Goal: Information Seeking & Learning: Learn about a topic

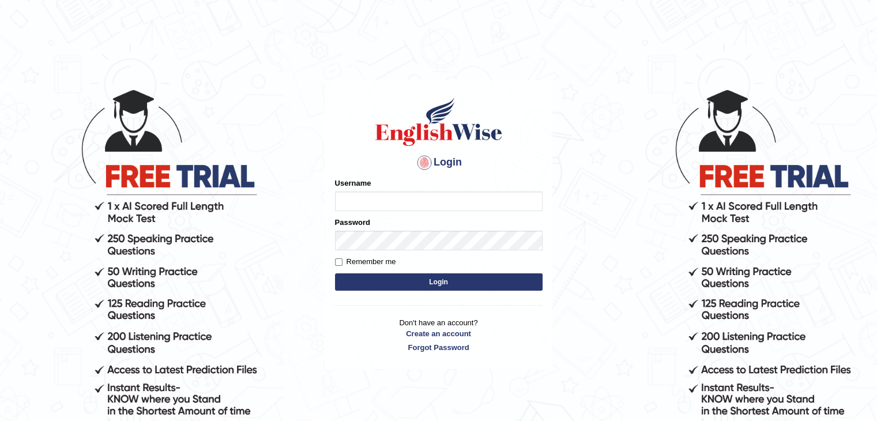
type input "anlinmariabiju"
click at [431, 281] on button "Login" at bounding box center [439, 281] width 208 height 17
type input "anlinmariabiju"
click at [459, 283] on button "Login" at bounding box center [439, 281] width 208 height 17
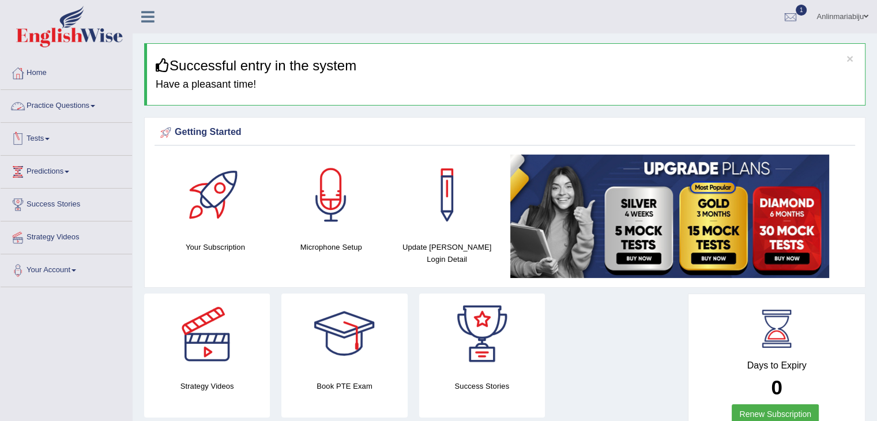
click at [91, 107] on link "Practice Questions" at bounding box center [67, 104] width 132 height 29
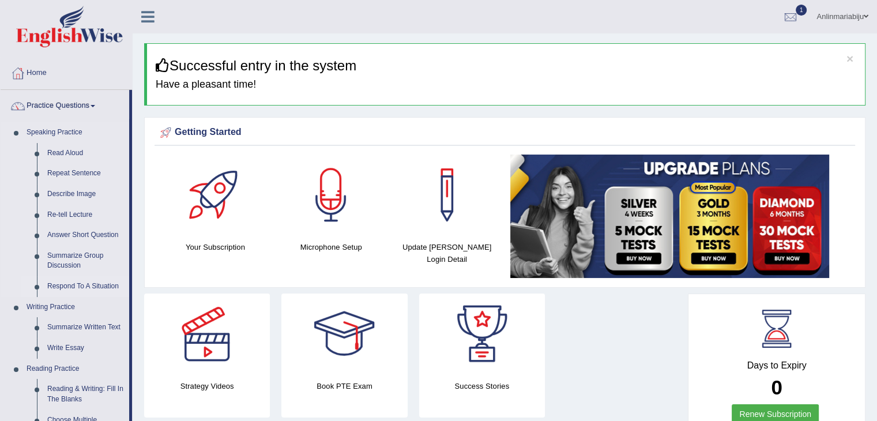
click at [70, 288] on link "Respond To A Situation" at bounding box center [85, 286] width 87 height 21
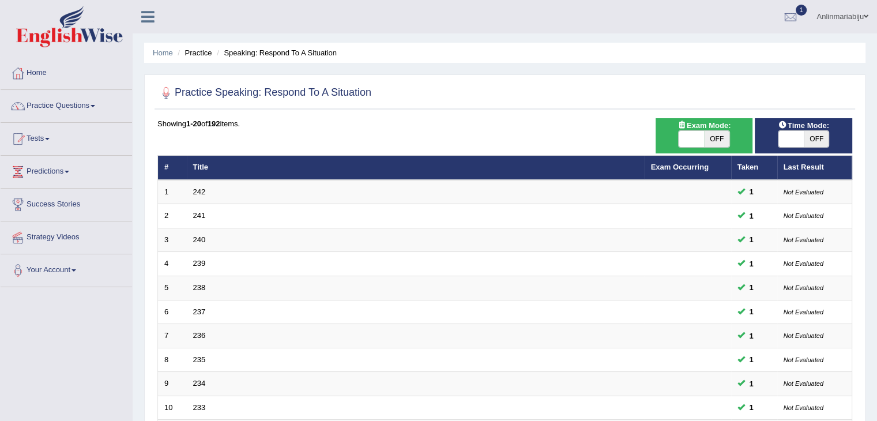
scroll to position [339, 0]
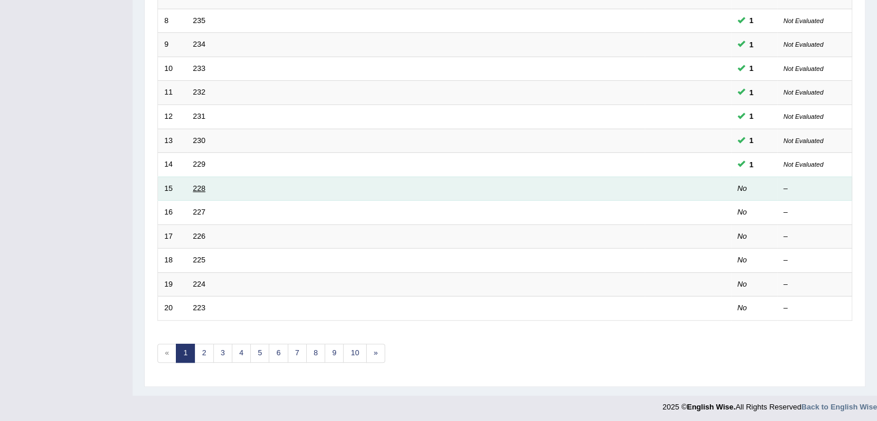
click at [198, 186] on link "228" at bounding box center [199, 188] width 13 height 9
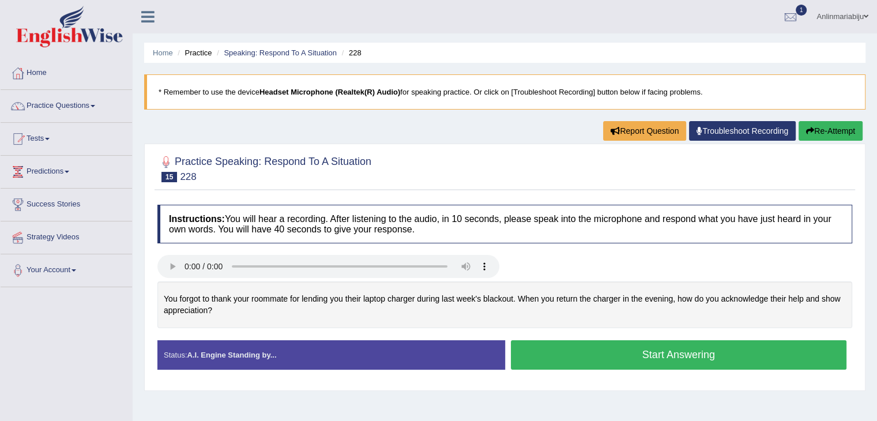
click at [609, 352] on button "Start Answering" at bounding box center [679, 354] width 336 height 29
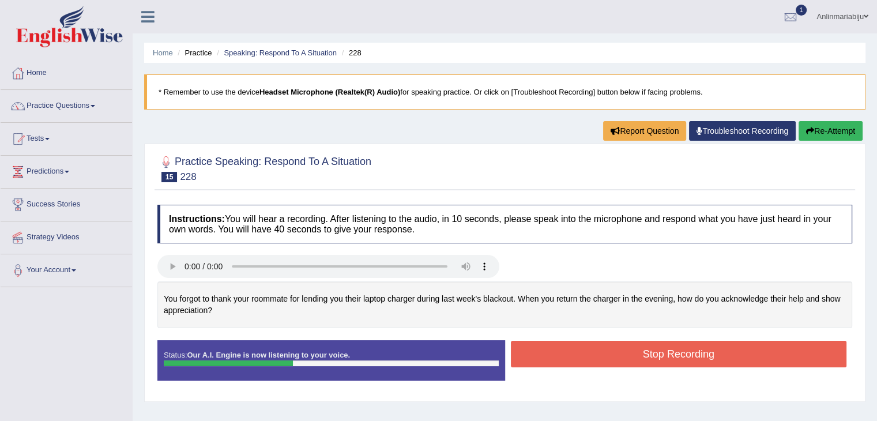
click at [609, 352] on button "Stop Recording" at bounding box center [679, 354] width 336 height 27
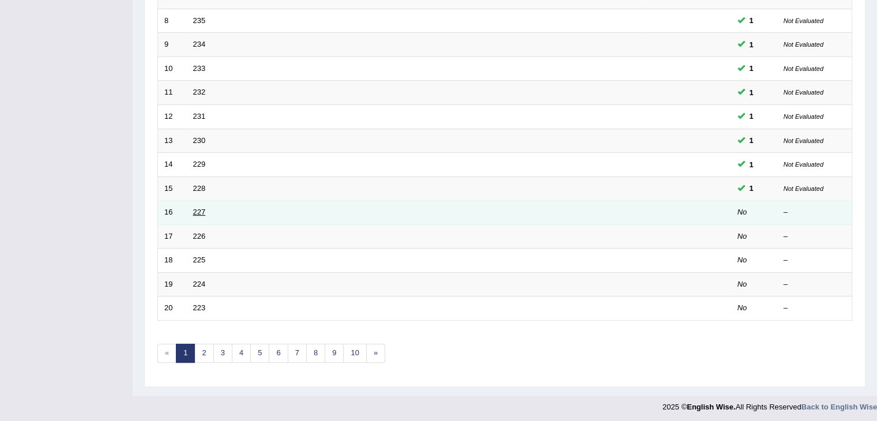
click at [198, 208] on link "227" at bounding box center [199, 212] width 13 height 9
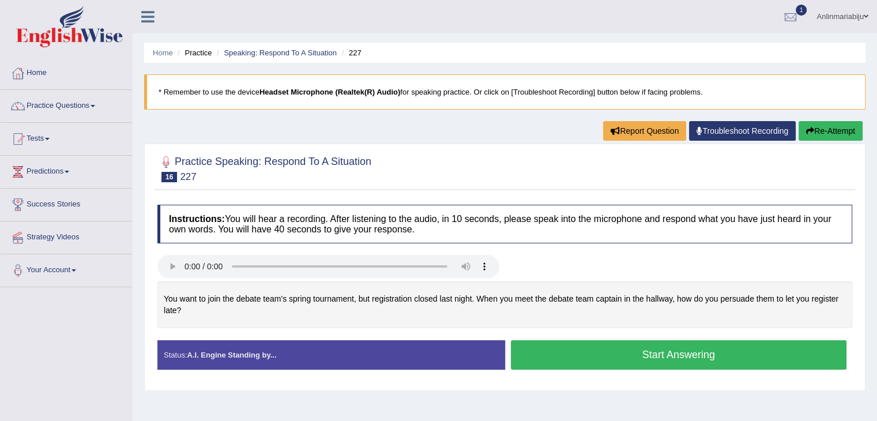
click at [538, 362] on button "Start Answering" at bounding box center [679, 354] width 336 height 29
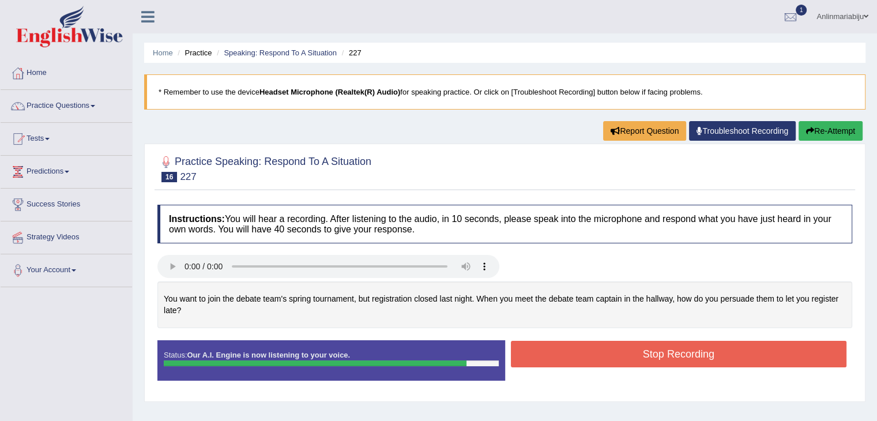
click at [538, 362] on button "Stop Recording" at bounding box center [679, 354] width 336 height 27
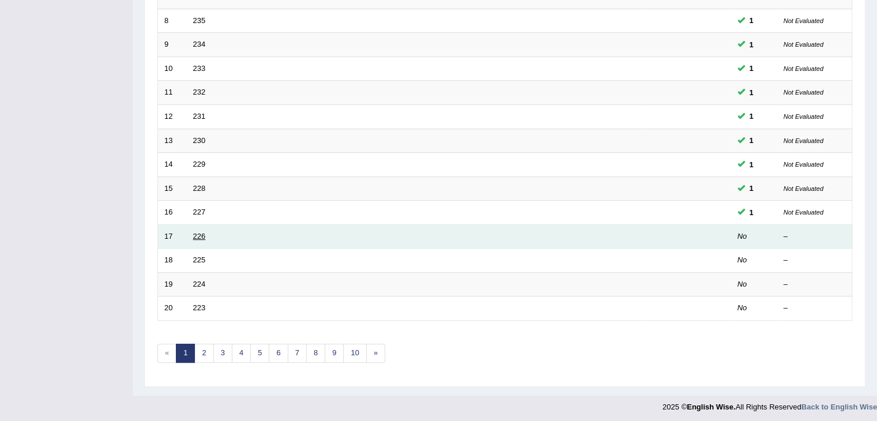
click at [197, 234] on link "226" at bounding box center [199, 236] width 13 height 9
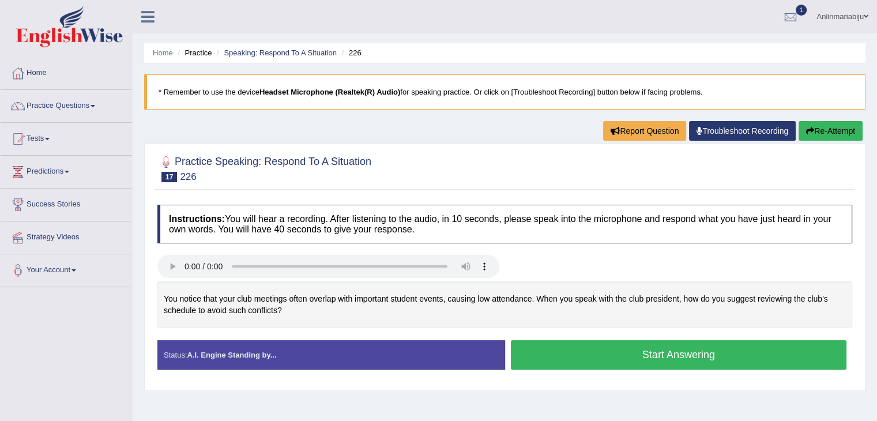
click at [535, 350] on button "Start Answering" at bounding box center [679, 354] width 336 height 29
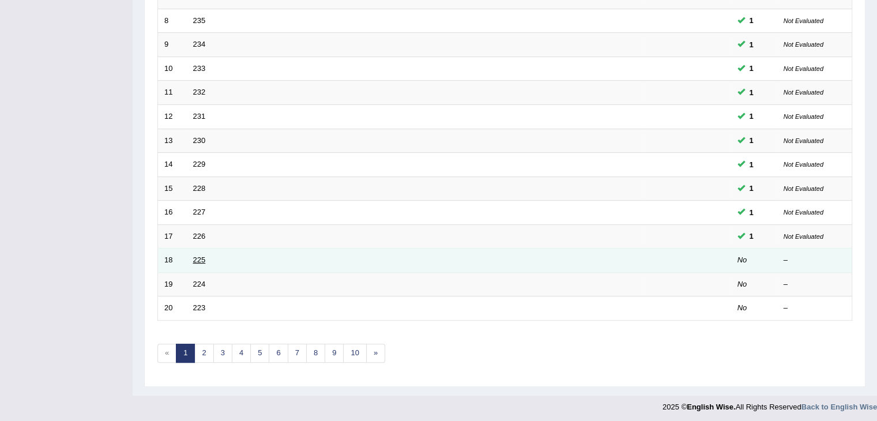
click at [194, 256] on link "225" at bounding box center [199, 260] width 13 height 9
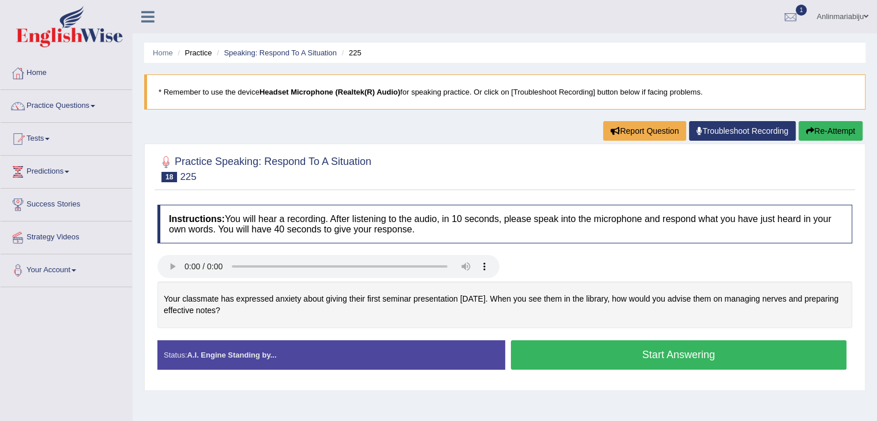
click at [580, 358] on button "Start Answering" at bounding box center [679, 354] width 336 height 29
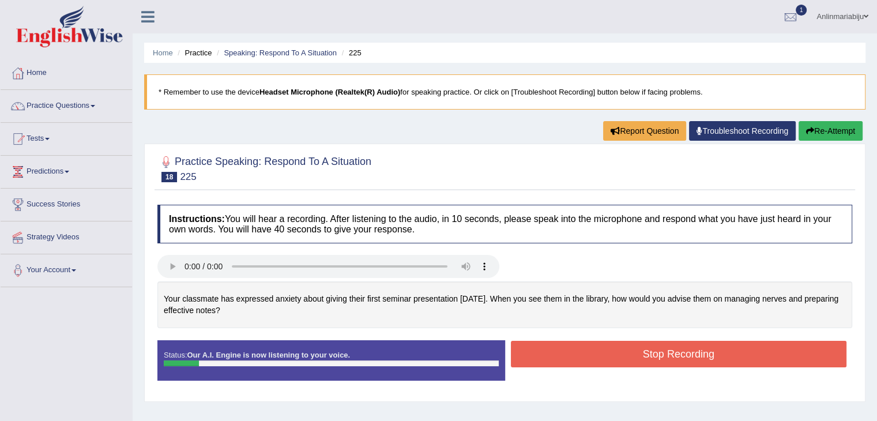
click at [580, 358] on button "Stop Recording" at bounding box center [679, 354] width 336 height 27
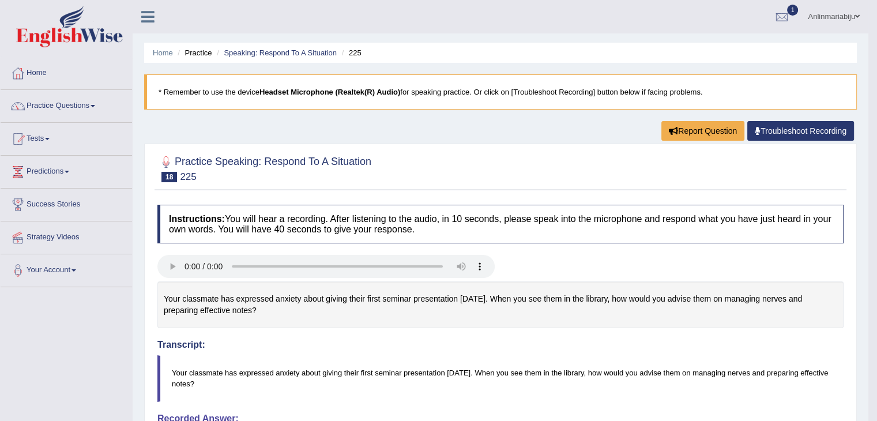
scroll to position [80, 0]
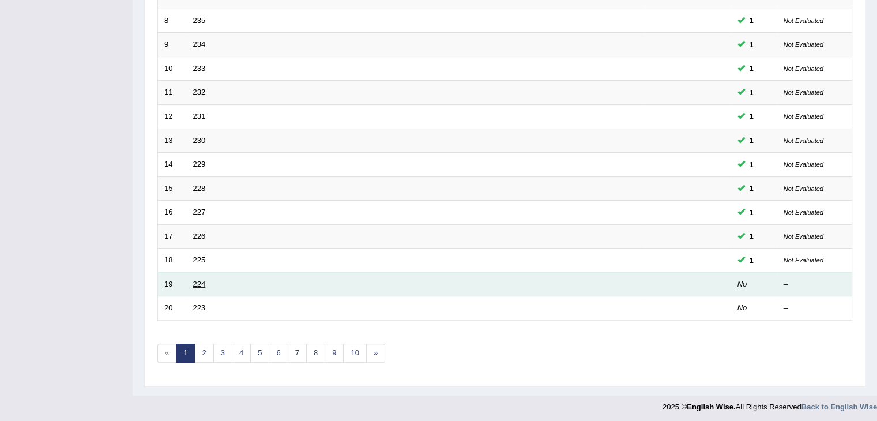
click at [198, 280] on link "224" at bounding box center [199, 284] width 13 height 9
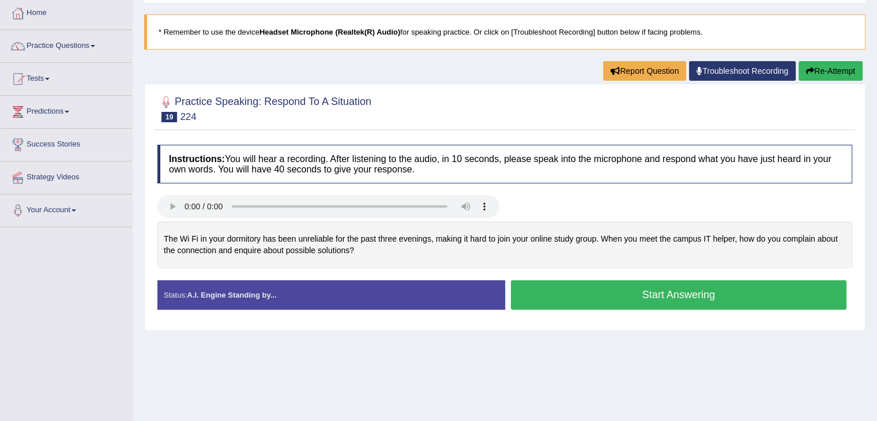
click at [565, 299] on button "Start Answering" at bounding box center [679, 294] width 336 height 29
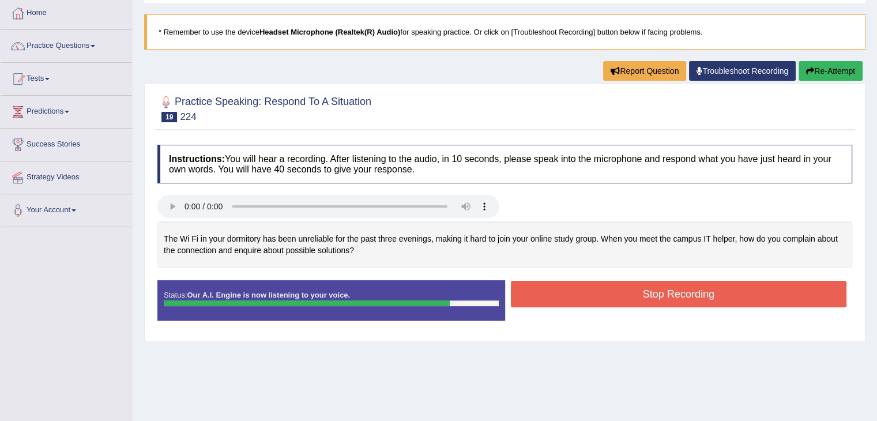
click at [565, 299] on button "Stop Recording" at bounding box center [679, 294] width 336 height 27
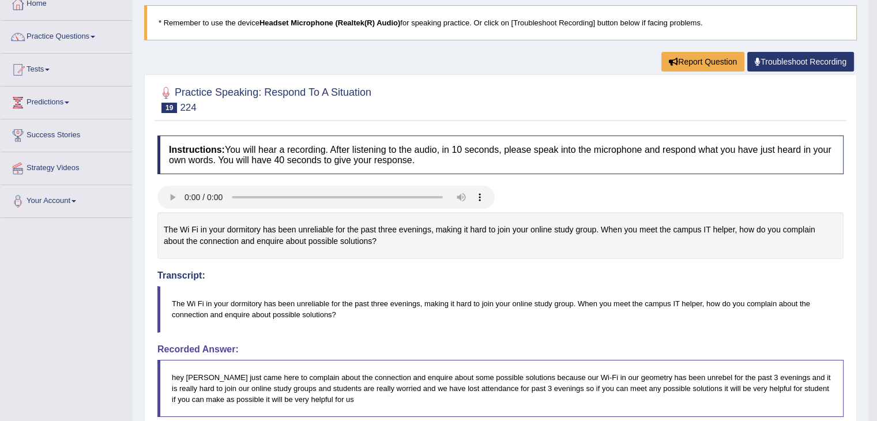
scroll to position [67, 0]
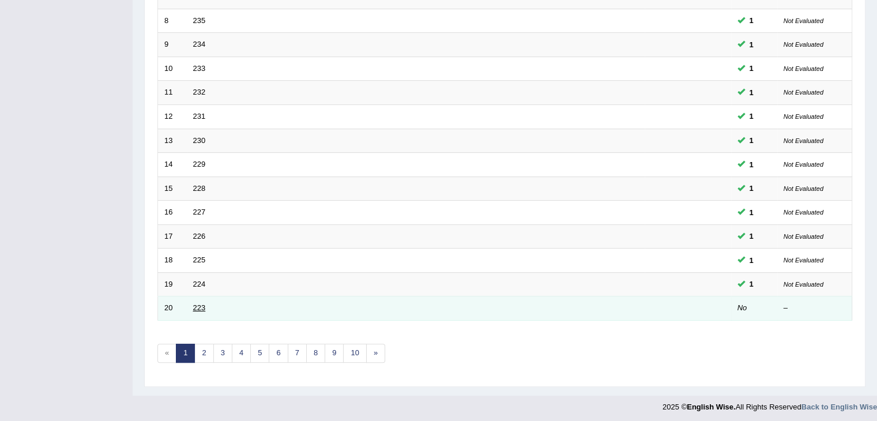
click at [196, 303] on link "223" at bounding box center [199, 307] width 13 height 9
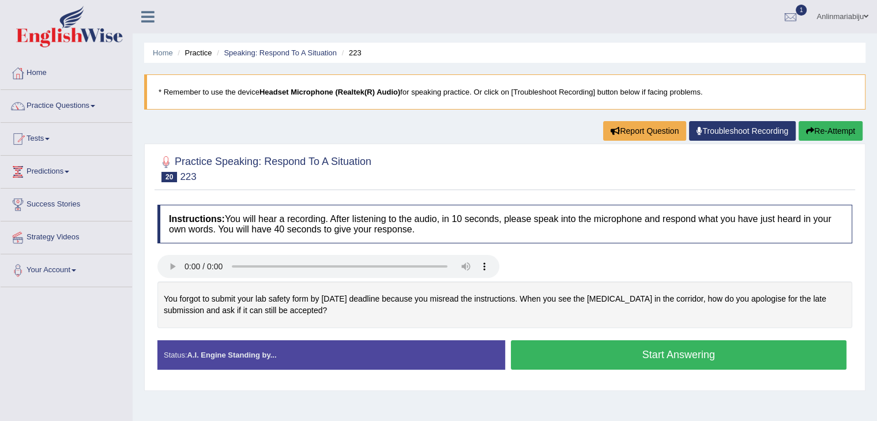
click at [560, 358] on button "Start Answering" at bounding box center [679, 354] width 336 height 29
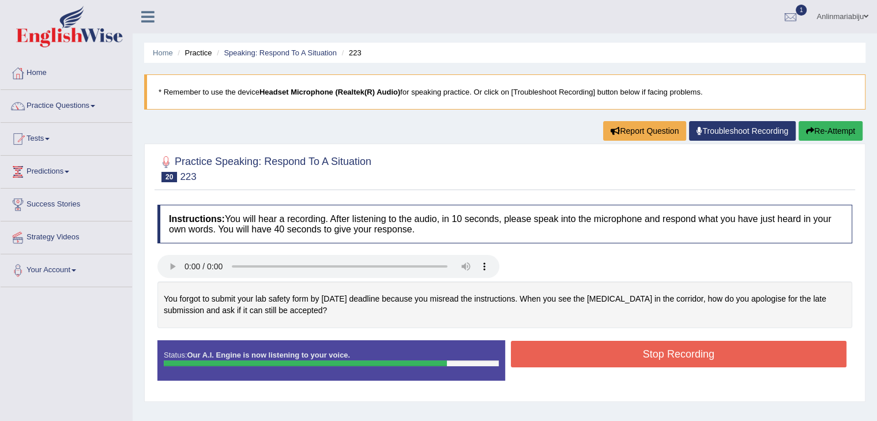
click at [560, 358] on button "Stop Recording" at bounding box center [679, 354] width 336 height 27
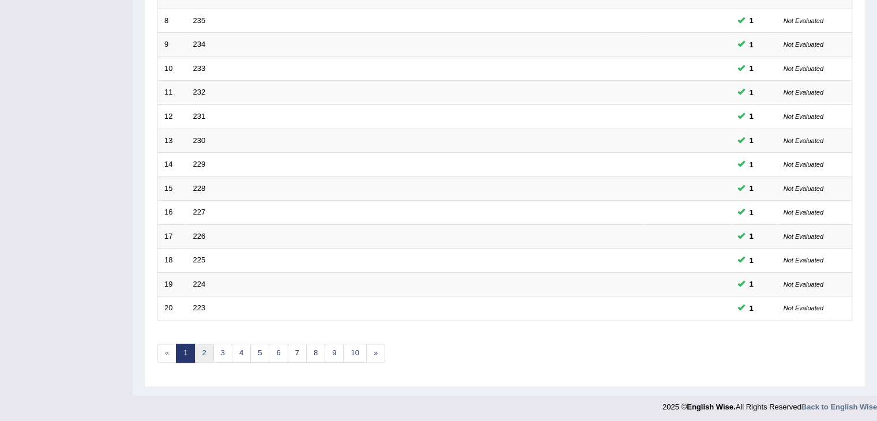
click at [199, 347] on link "2" at bounding box center [203, 353] width 19 height 19
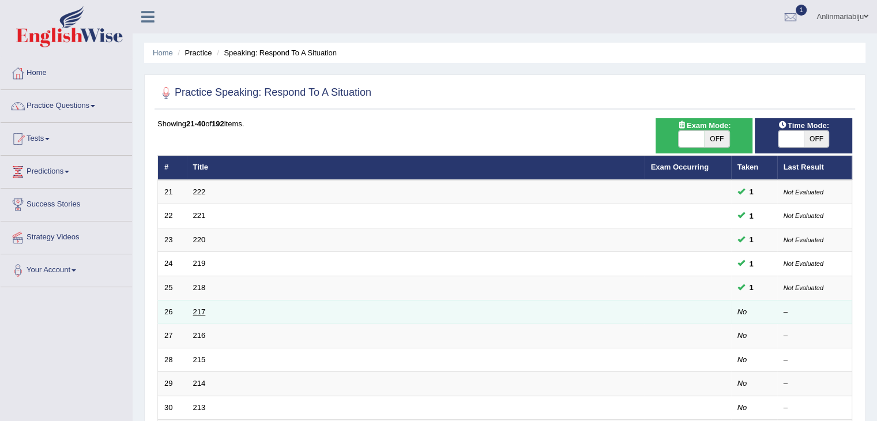
click at [197, 310] on link "217" at bounding box center [199, 311] width 13 height 9
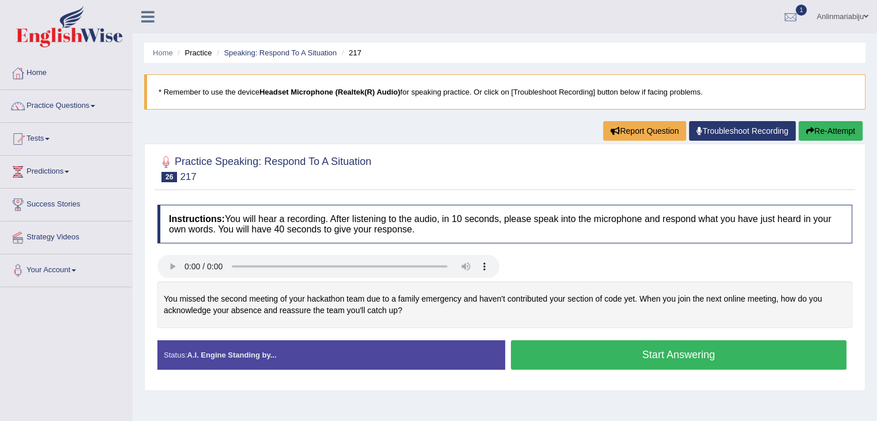
click at [549, 350] on button "Start Answering" at bounding box center [679, 354] width 336 height 29
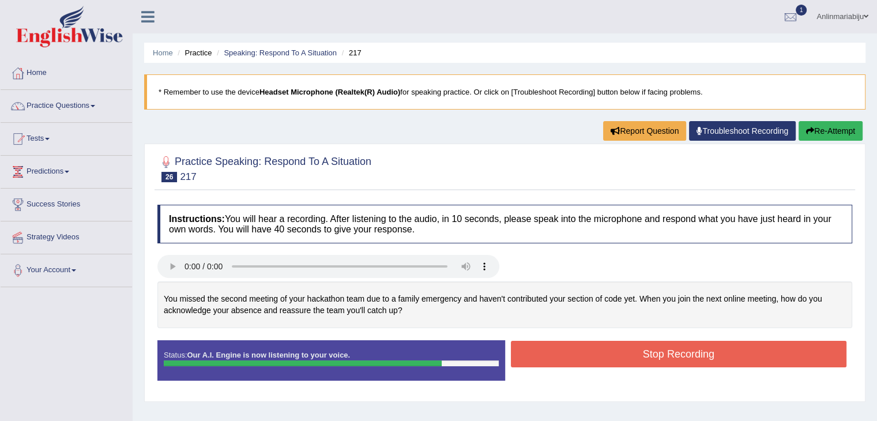
click at [549, 350] on button "Stop Recording" at bounding box center [679, 354] width 336 height 27
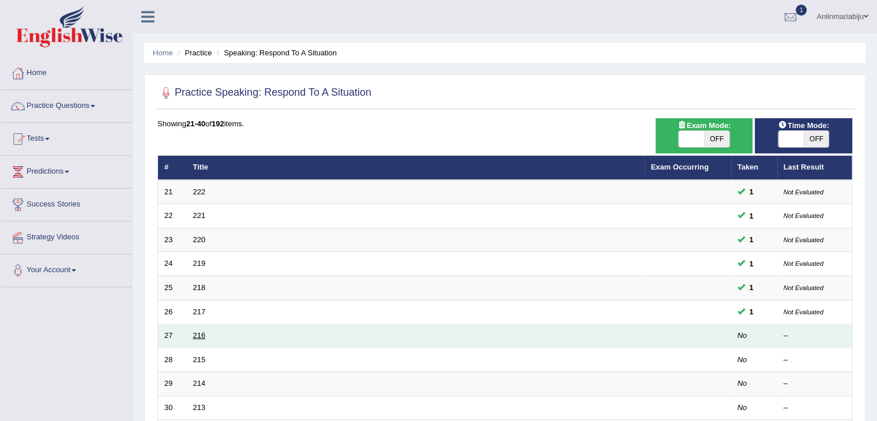
click at [201, 336] on link "216" at bounding box center [199, 335] width 13 height 9
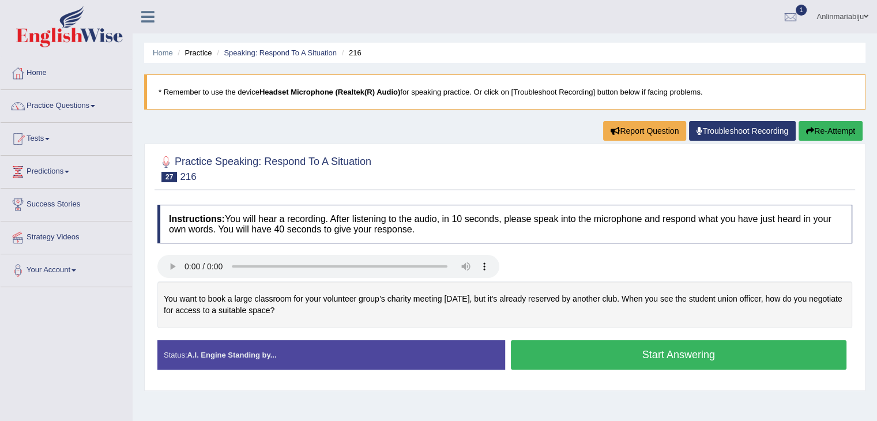
click at [540, 359] on button "Start Answering" at bounding box center [679, 354] width 336 height 29
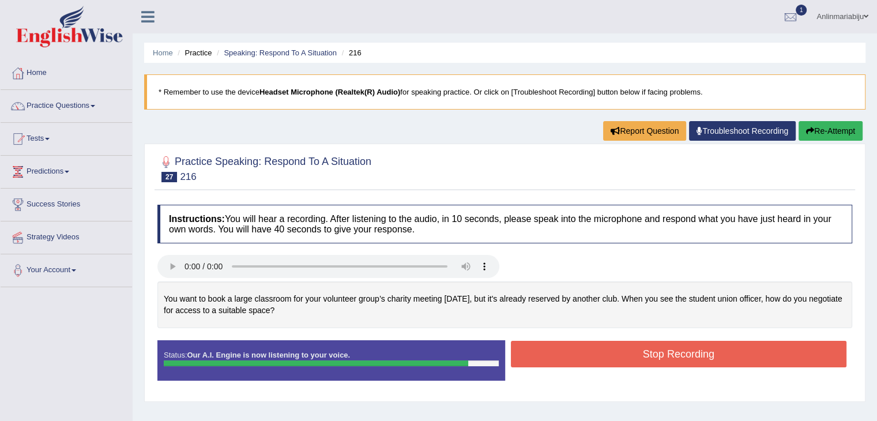
click at [540, 359] on button "Stop Recording" at bounding box center [679, 354] width 336 height 27
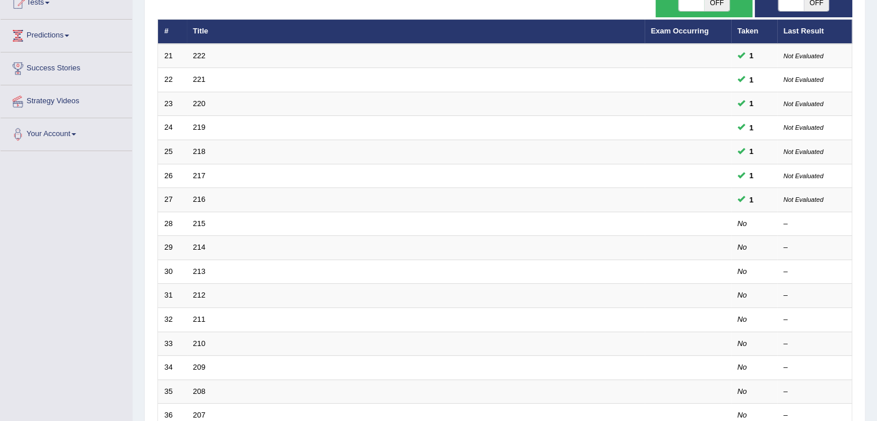
scroll to position [150, 0]
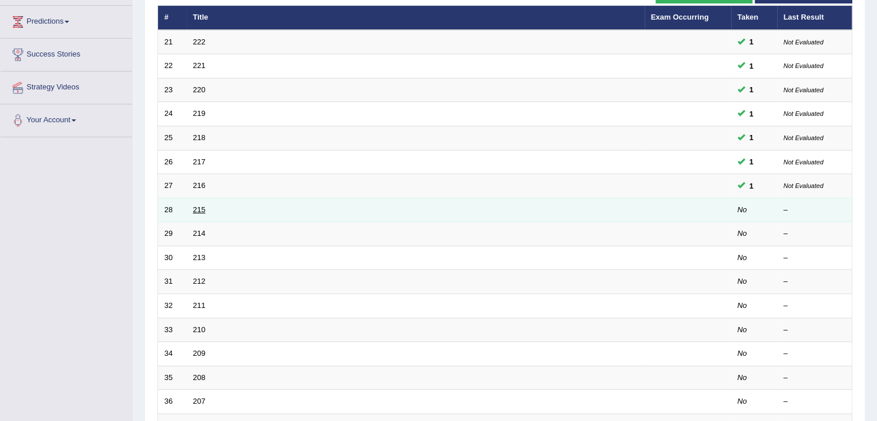
click at [196, 206] on link "215" at bounding box center [199, 209] width 13 height 9
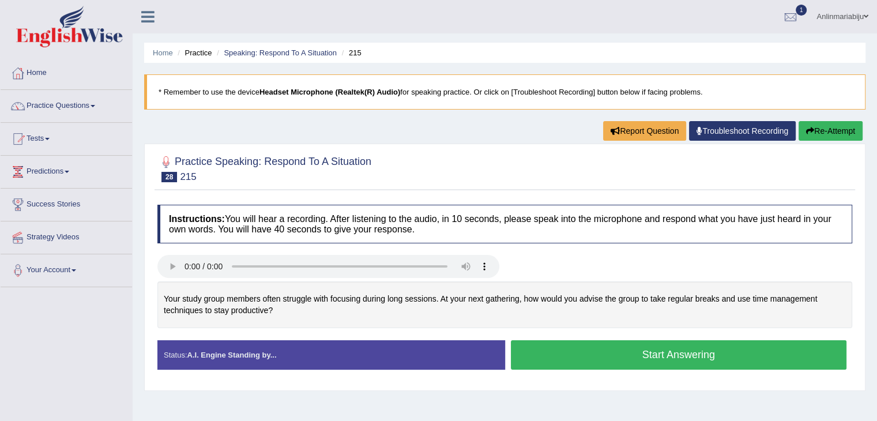
click at [562, 370] on div "Start Answering" at bounding box center [679, 356] width 348 height 32
click at [568, 358] on button "Start Answering" at bounding box center [679, 354] width 336 height 29
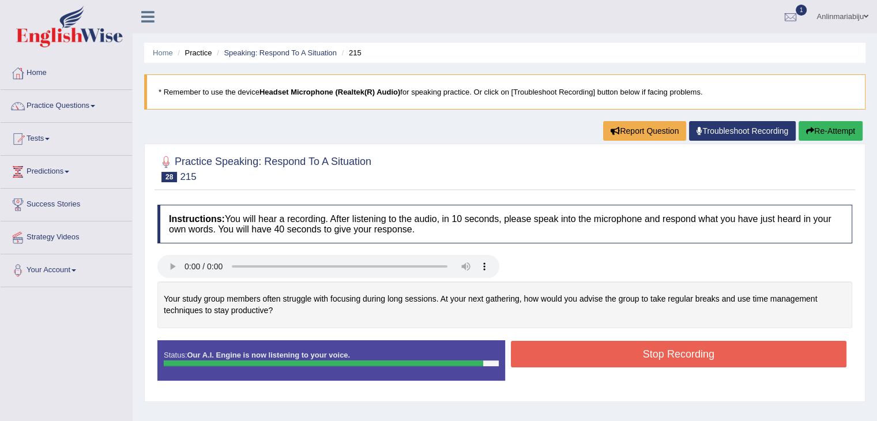
click at [568, 358] on button "Stop Recording" at bounding box center [679, 354] width 336 height 27
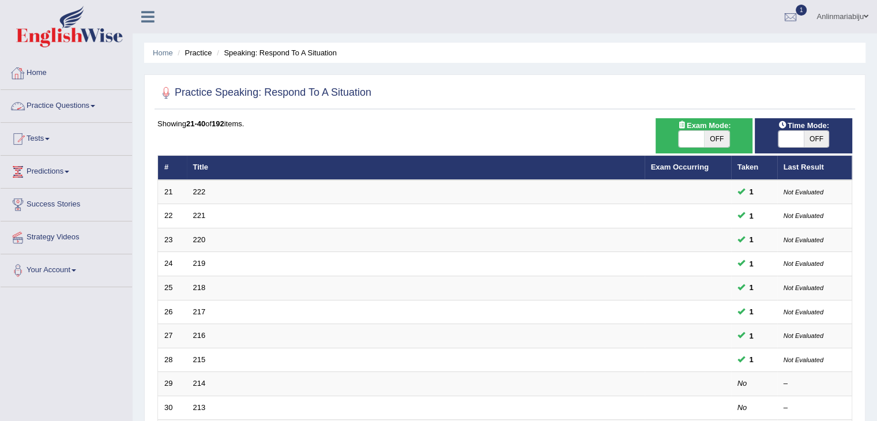
click at [96, 103] on link "Practice Questions" at bounding box center [67, 104] width 132 height 29
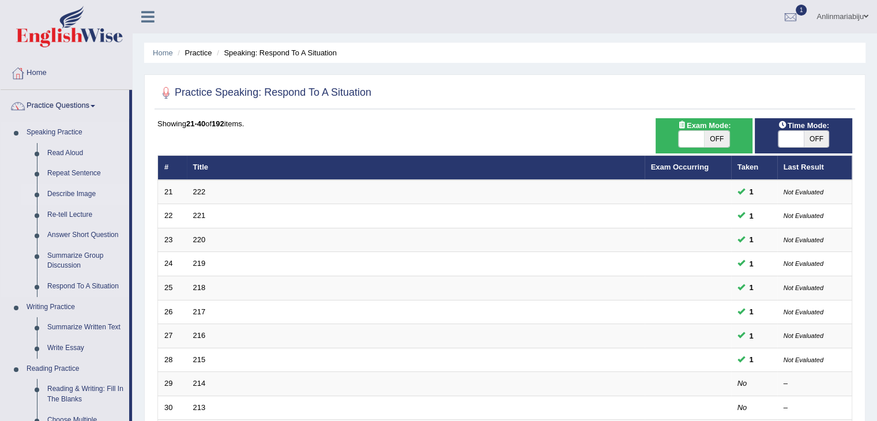
click at [65, 191] on link "Describe Image" at bounding box center [85, 194] width 87 height 21
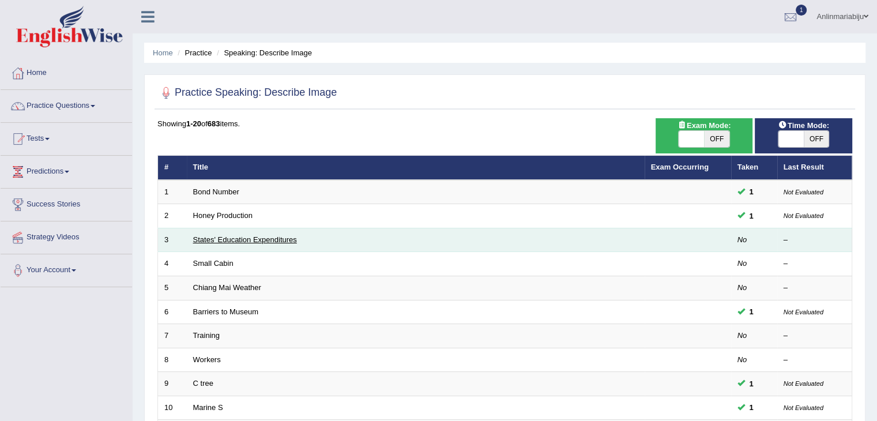
click at [221, 241] on link "States' Education Expenditures" at bounding box center [245, 239] width 104 height 9
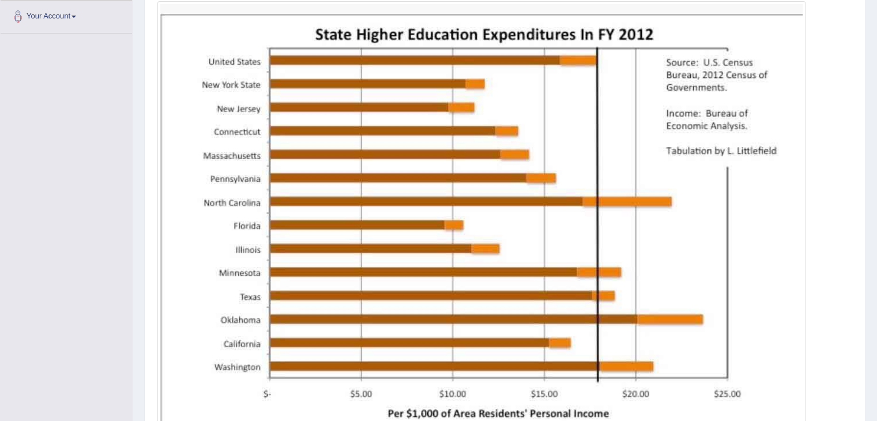
scroll to position [383, 0]
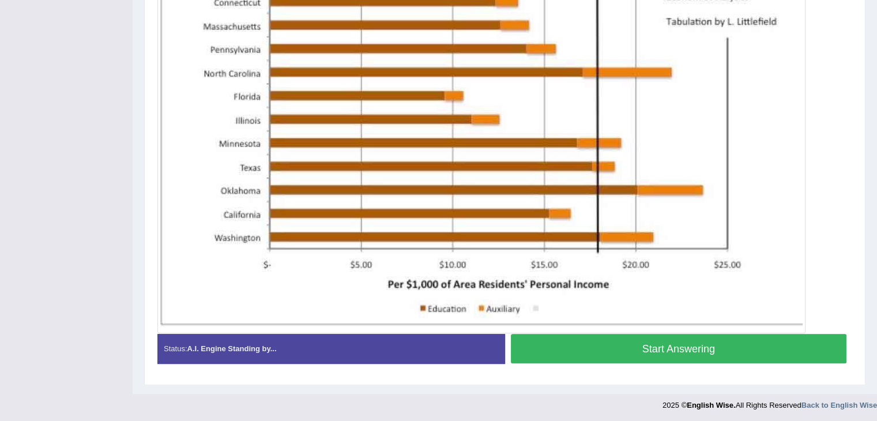
click at [624, 352] on button "Start Answering" at bounding box center [679, 348] width 336 height 29
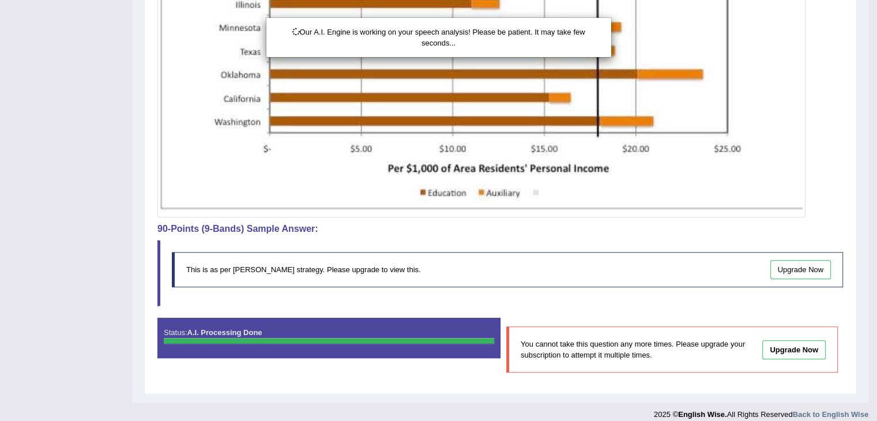
scroll to position [508, 0]
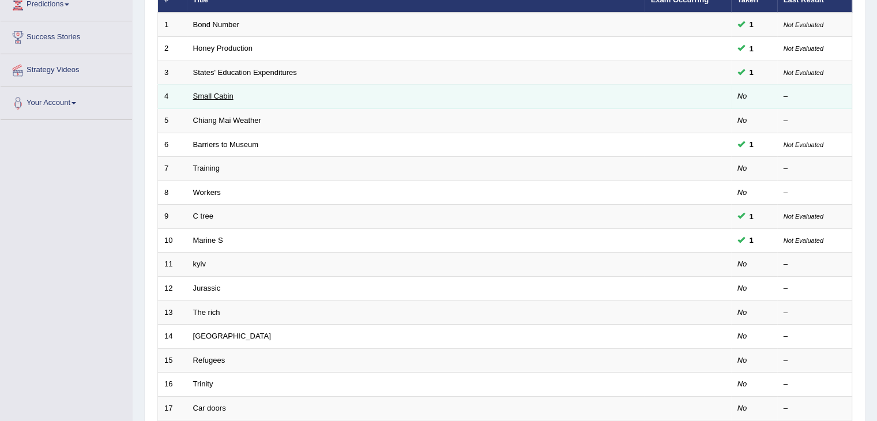
click at [203, 95] on link "Small Cabin" at bounding box center [213, 96] width 40 height 9
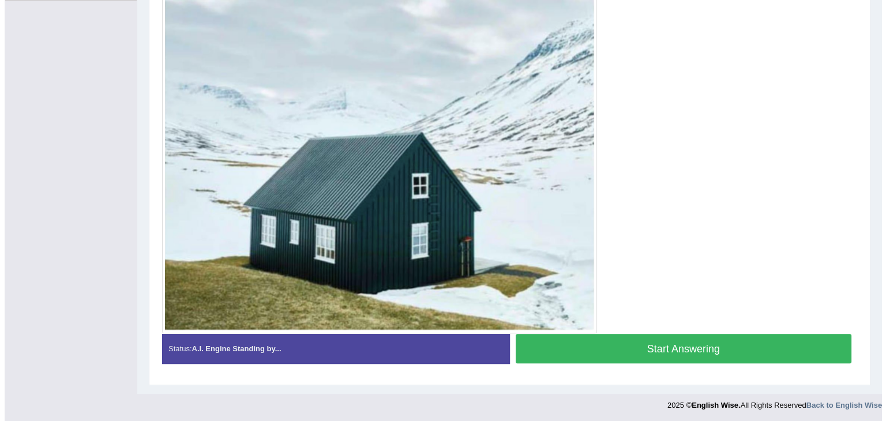
scroll to position [240, 0]
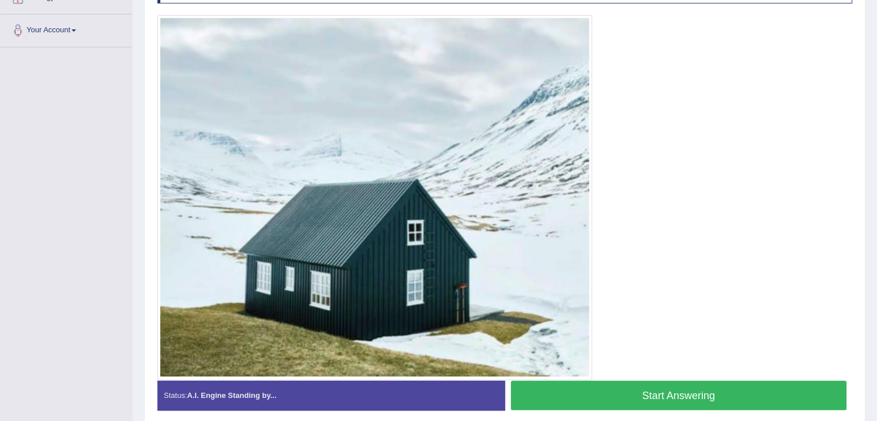
click at [607, 397] on button "Start Answering" at bounding box center [679, 395] width 336 height 29
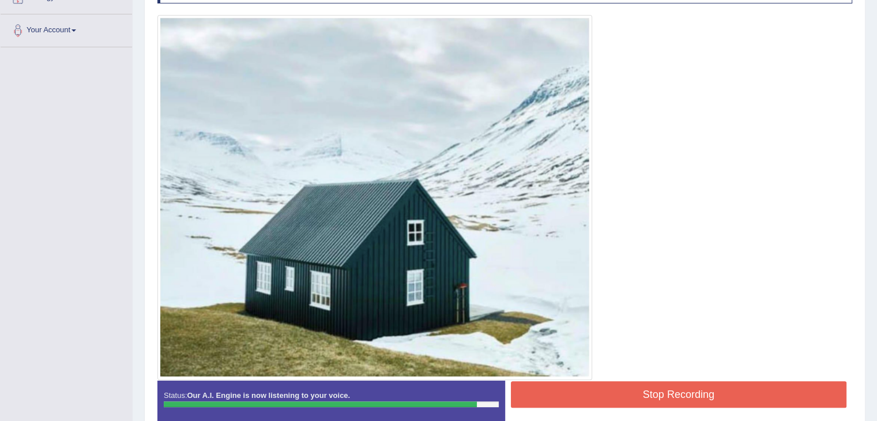
click at [607, 397] on button "Stop Recording" at bounding box center [679, 394] width 336 height 27
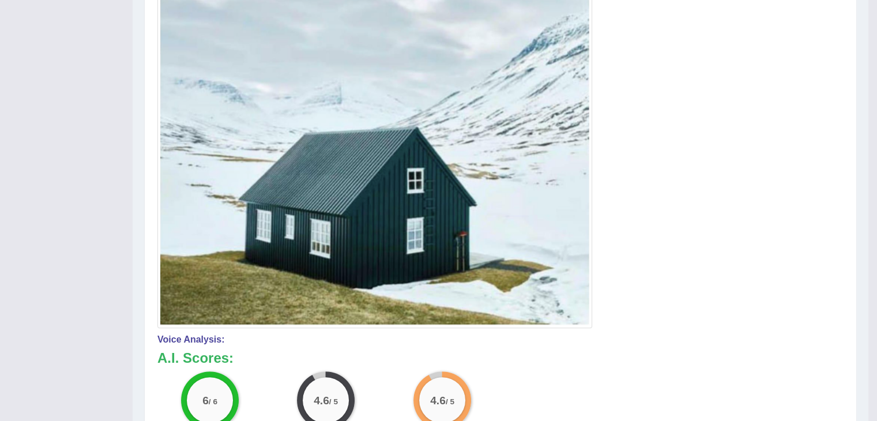
scroll to position [266, 0]
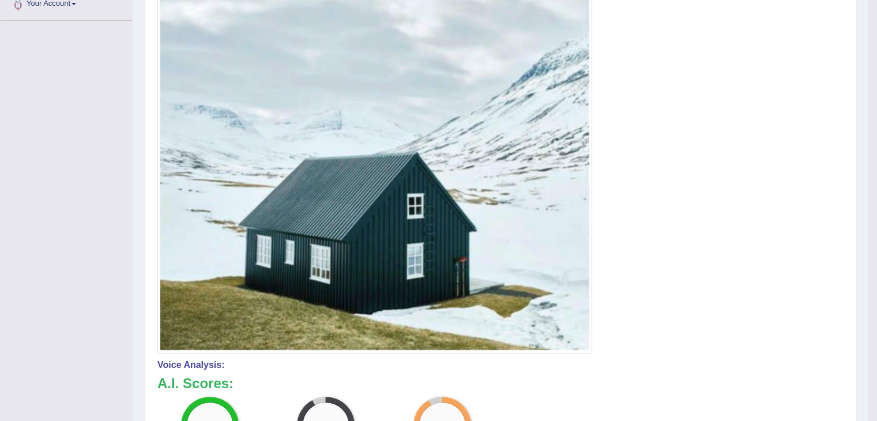
click at [293, 122] on img at bounding box center [374, 170] width 429 height 359
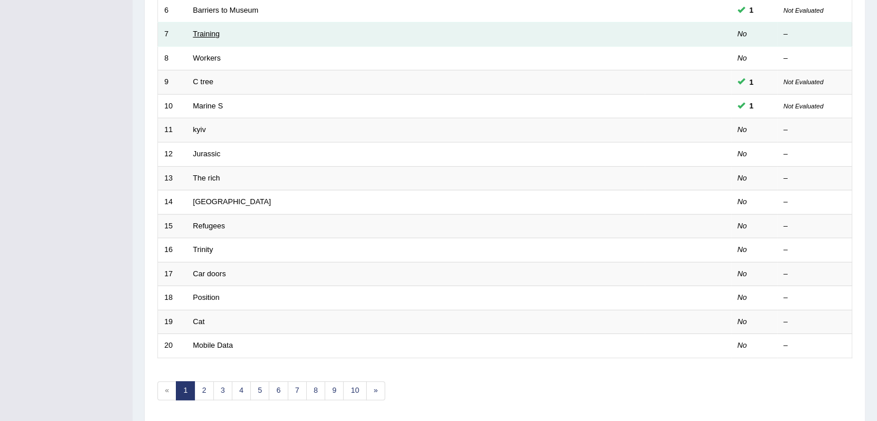
click at [197, 29] on link "Training" at bounding box center [206, 33] width 27 height 9
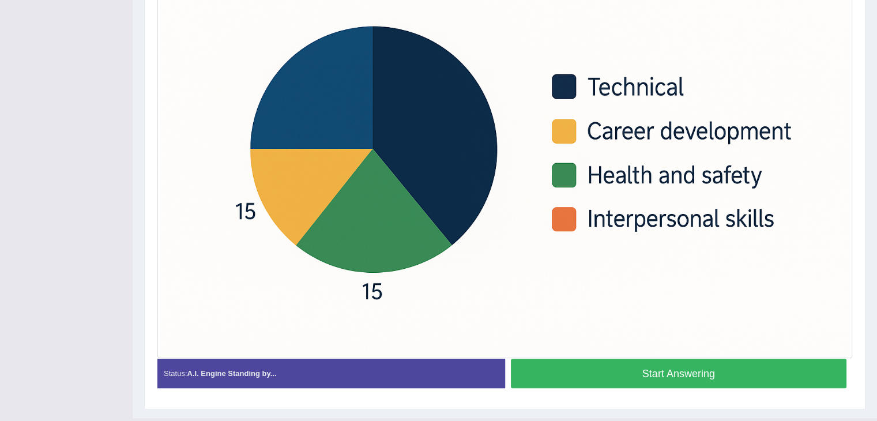
scroll to position [367, 0]
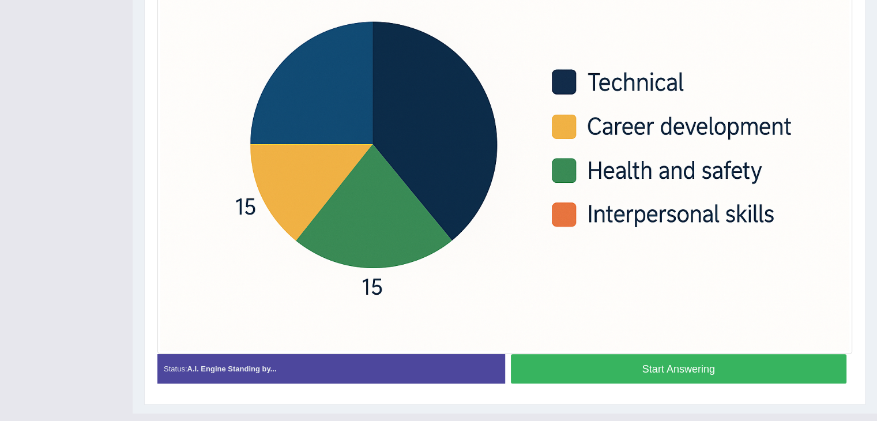
click at [607, 371] on button "Start Answering" at bounding box center [679, 368] width 336 height 29
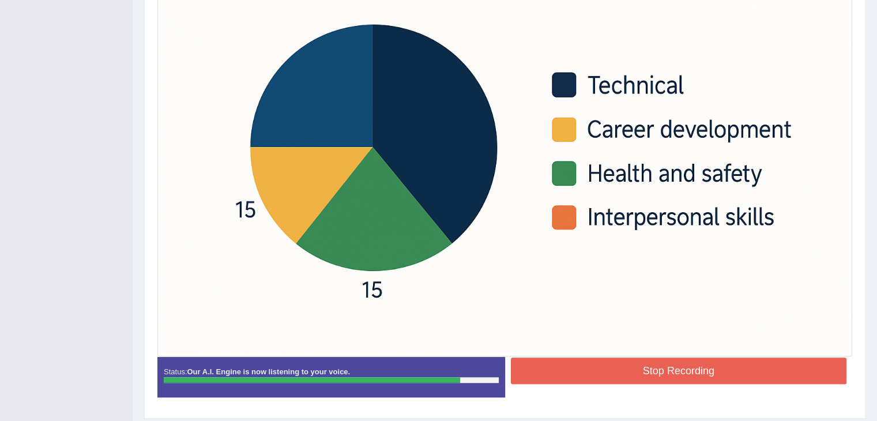
scroll to position [366, 0]
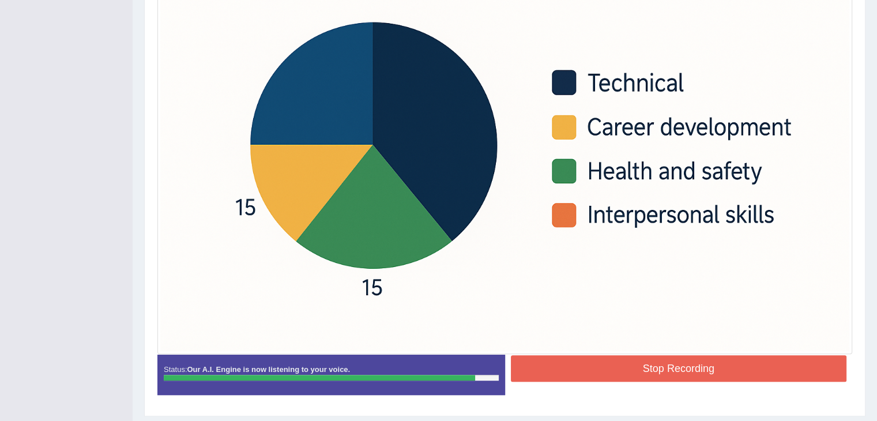
click at [603, 369] on button "Stop Recording" at bounding box center [679, 368] width 336 height 27
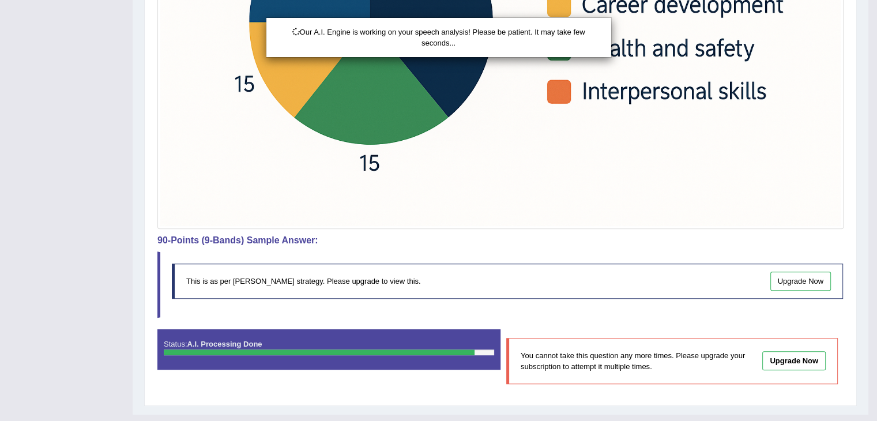
scroll to position [506, 0]
